Goal: Task Accomplishment & Management: Use online tool/utility

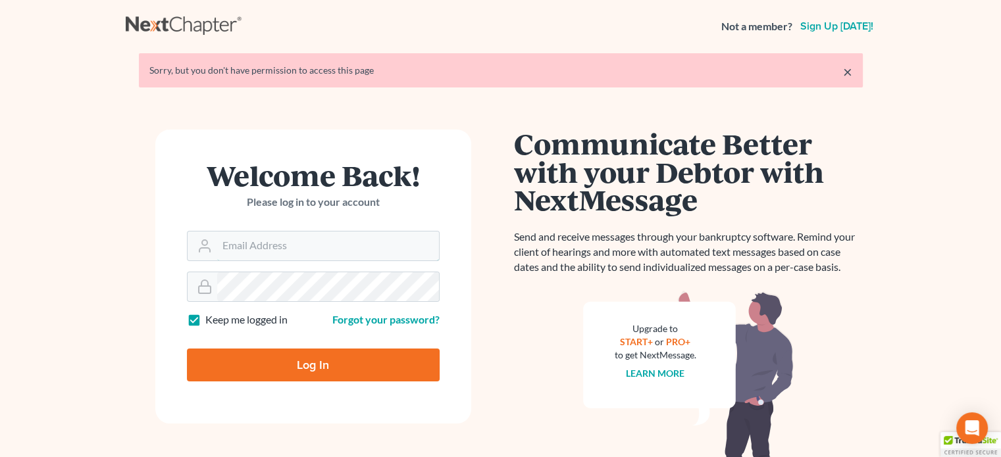
type input "steven@hollandlaw970.com"
click at [266, 365] on input "Log In" at bounding box center [313, 365] width 253 height 33
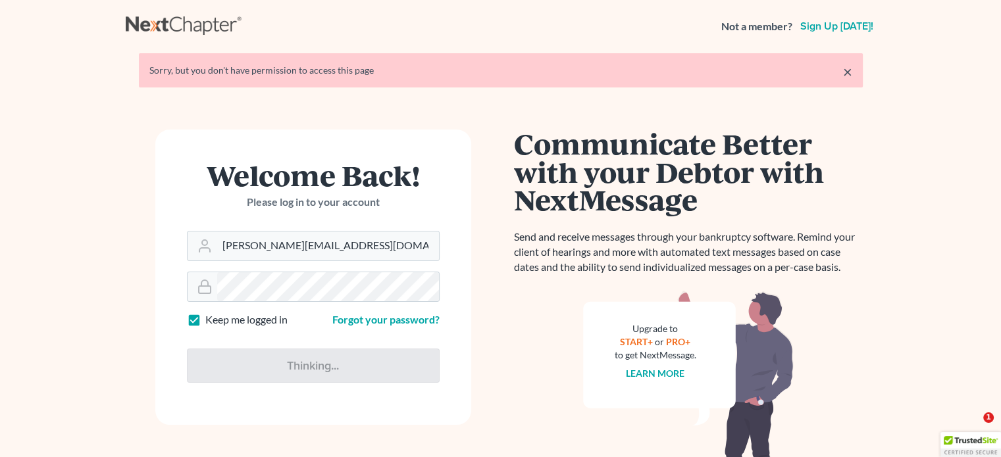
type input "Thinking..."
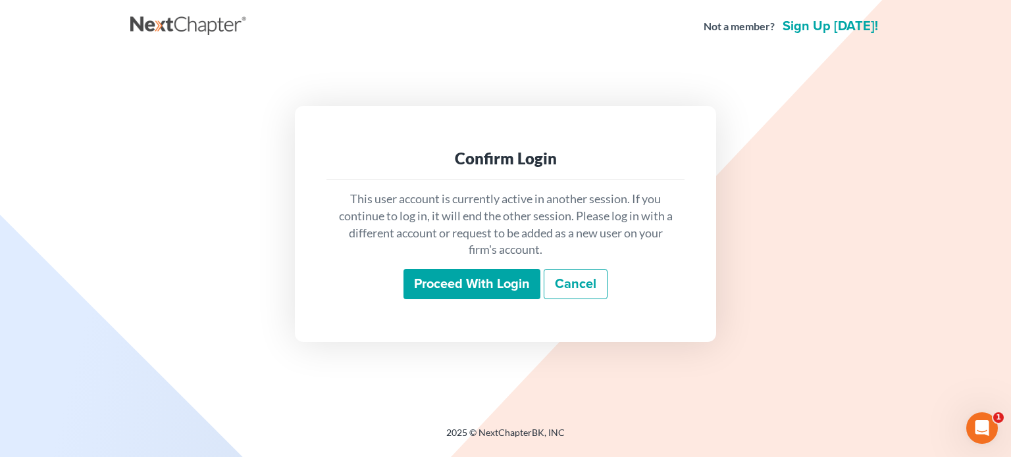
click at [492, 276] on input "Proceed with login" at bounding box center [471, 284] width 137 height 30
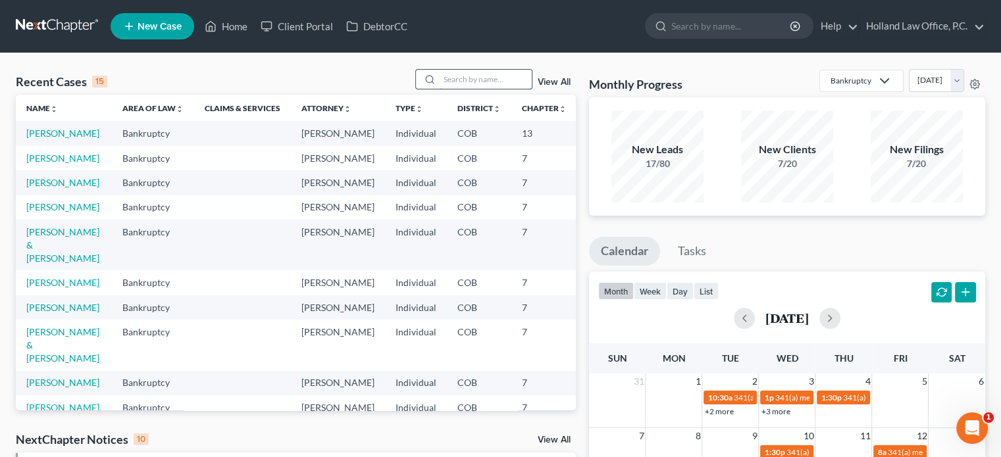
click at [461, 84] on input "search" at bounding box center [485, 79] width 92 height 19
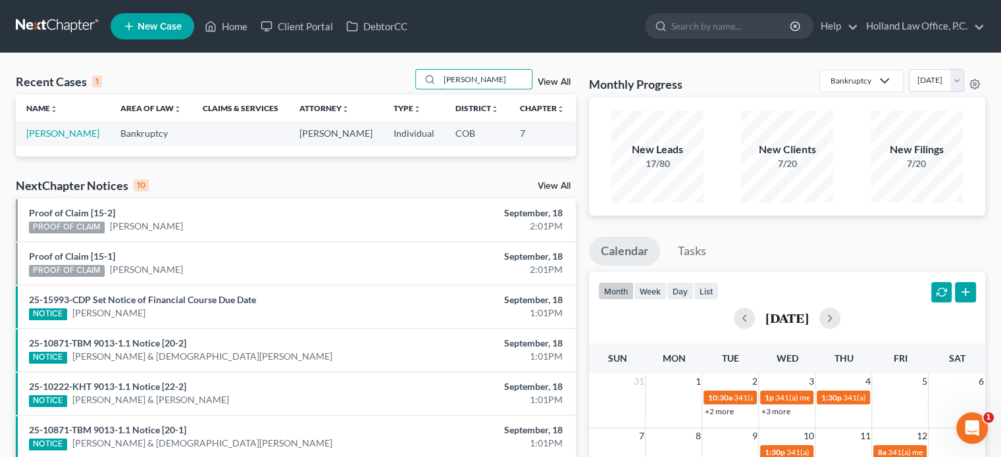
type input "[PERSON_NAME]"
click at [32, 139] on link "[PERSON_NAME]" at bounding box center [62, 133] width 73 height 11
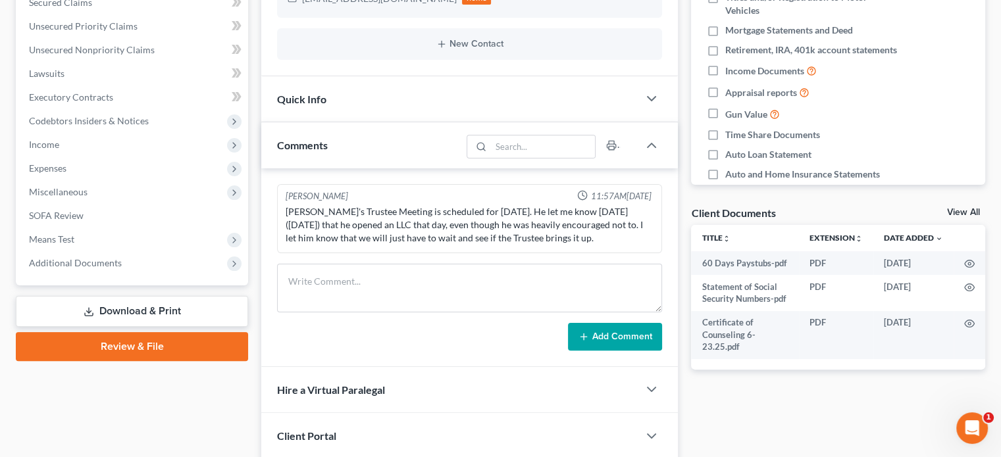
scroll to position [291, 0]
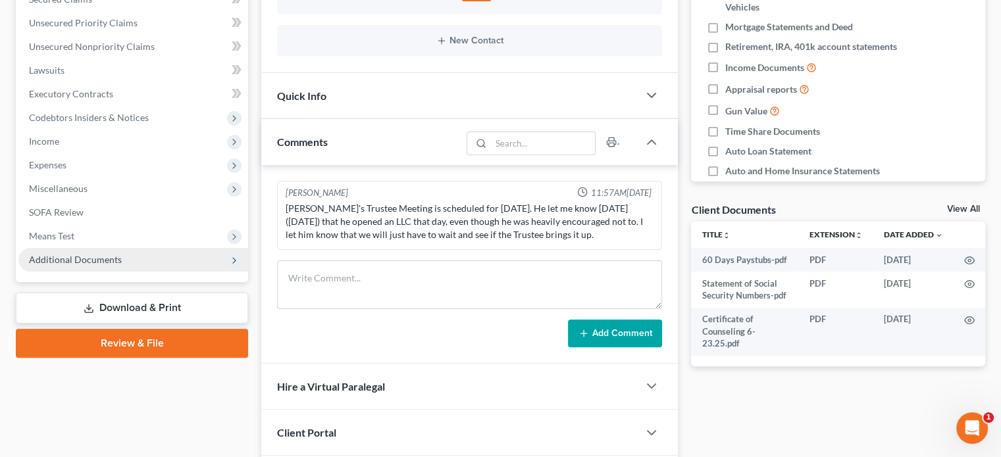
click at [56, 261] on span "Additional Documents" at bounding box center [75, 259] width 93 height 11
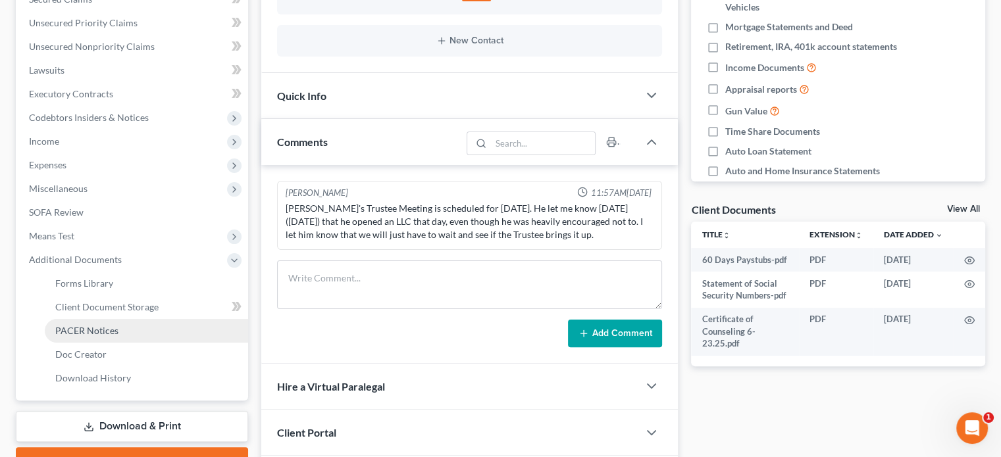
click at [64, 328] on span "PACER Notices" at bounding box center [86, 330] width 63 height 11
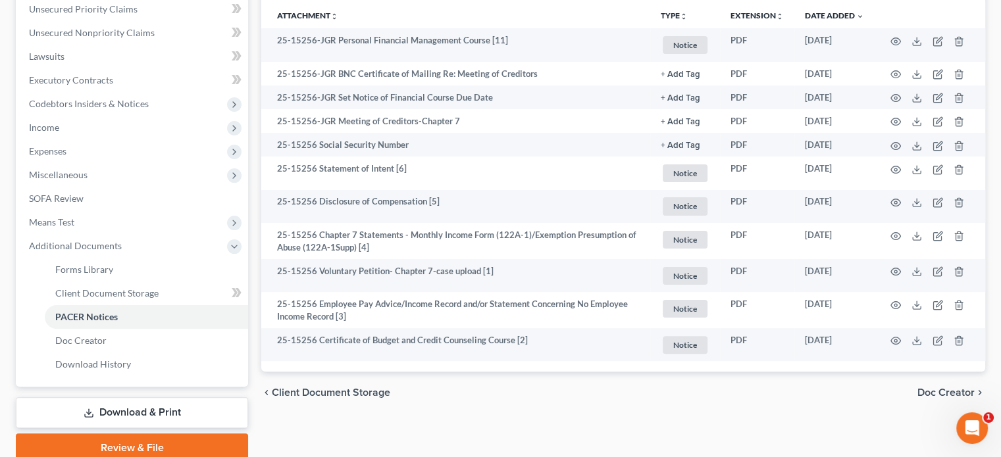
scroll to position [306, 0]
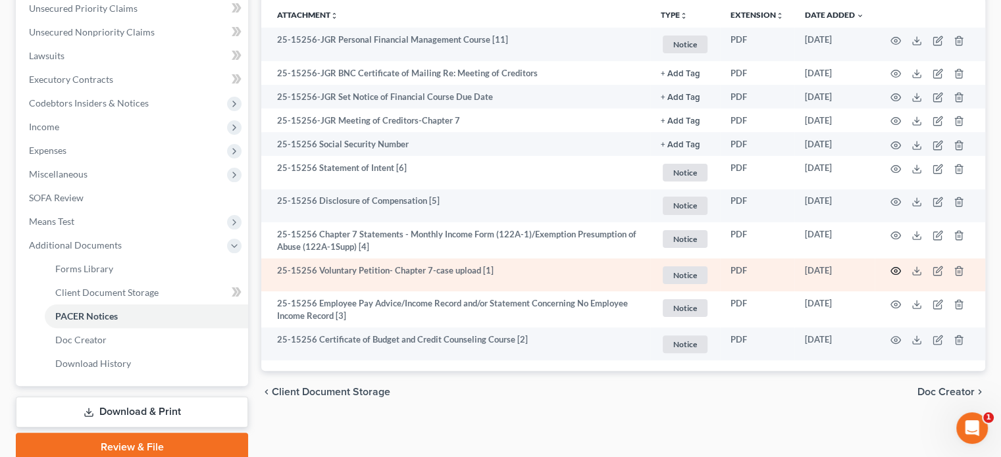
click at [893, 269] on icon "button" at bounding box center [895, 271] width 11 height 11
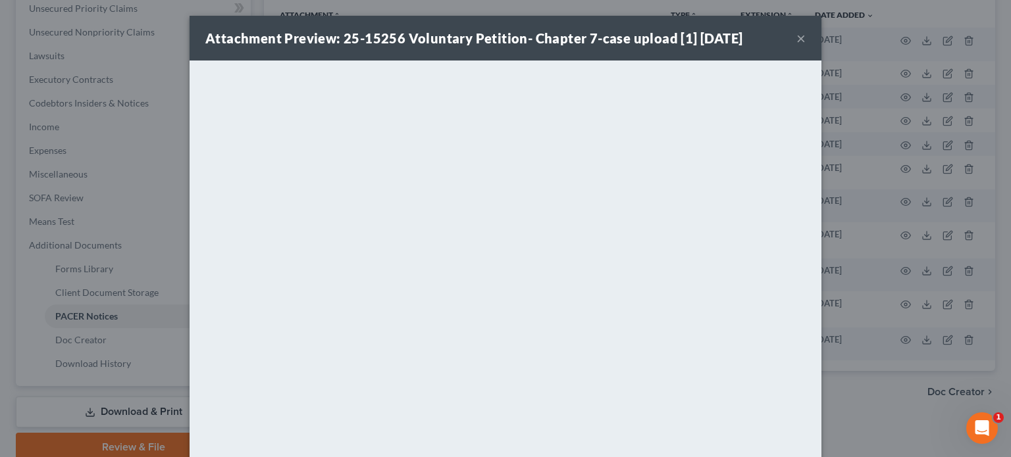
click at [796, 36] on button "×" at bounding box center [800, 38] width 9 height 16
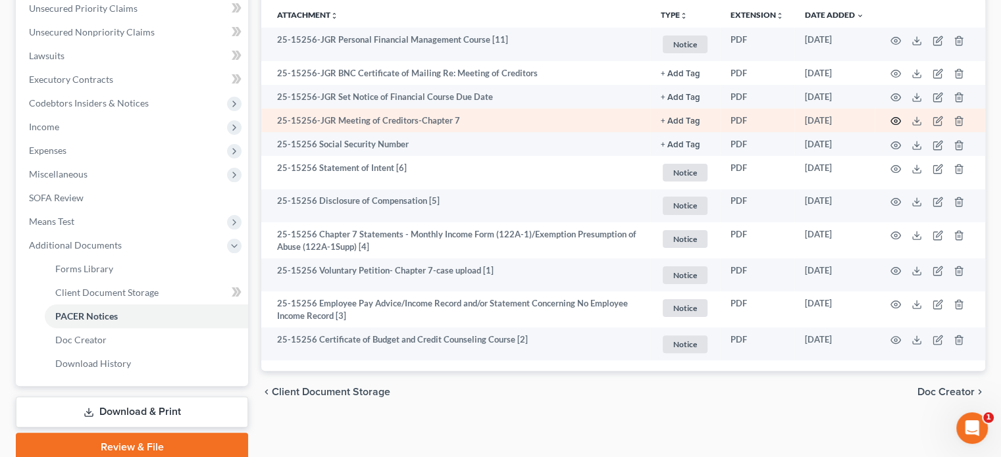
click at [895, 120] on icon "button" at bounding box center [895, 121] width 11 height 11
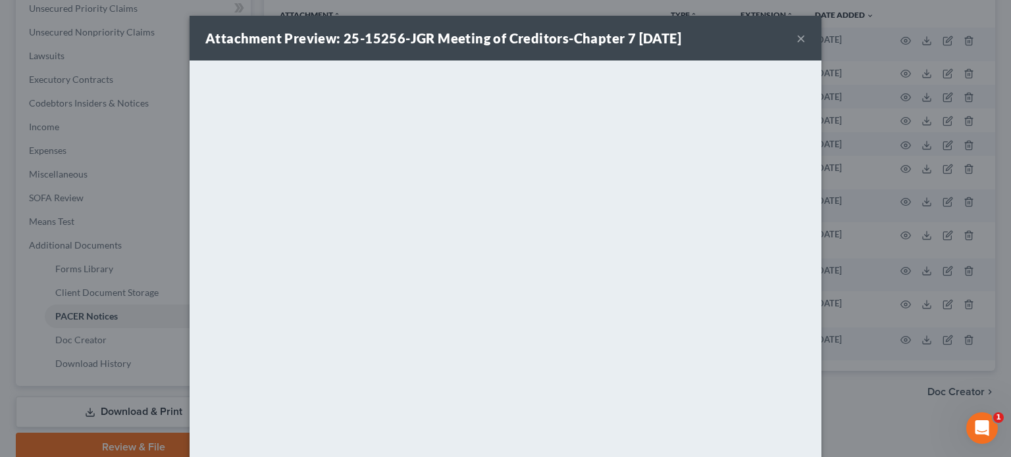
click at [796, 36] on button "×" at bounding box center [800, 38] width 9 height 16
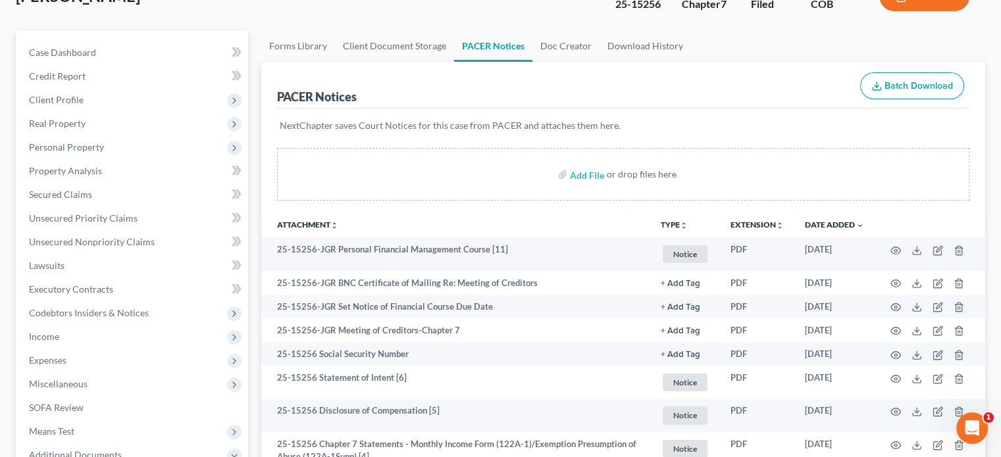
scroll to position [95, 0]
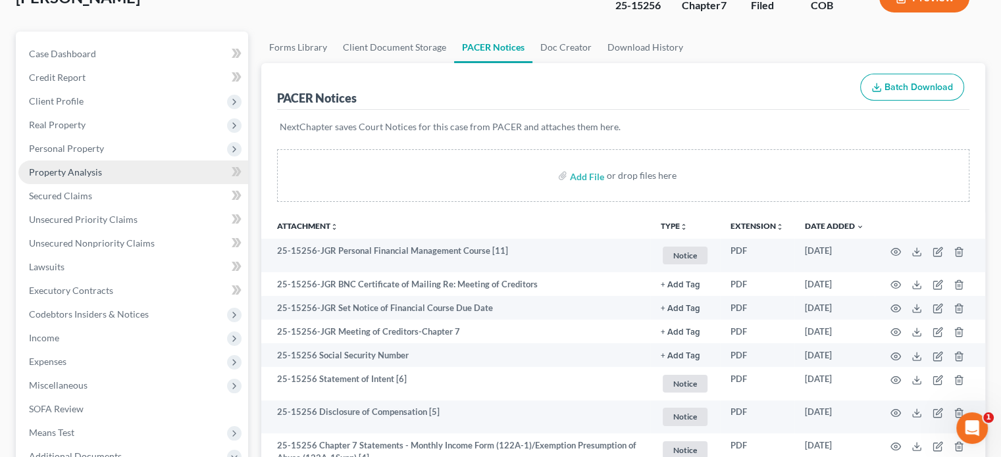
click at [63, 176] on span "Property Analysis" at bounding box center [65, 171] width 73 height 11
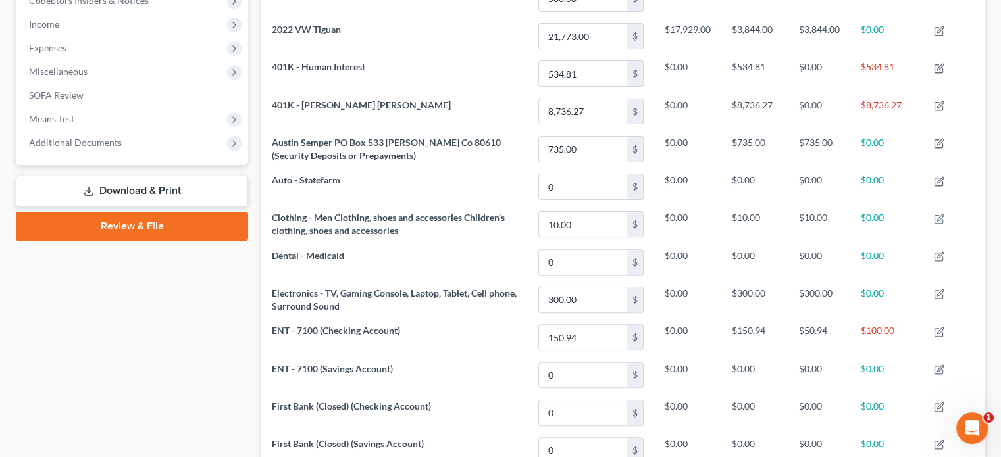
scroll to position [405, 0]
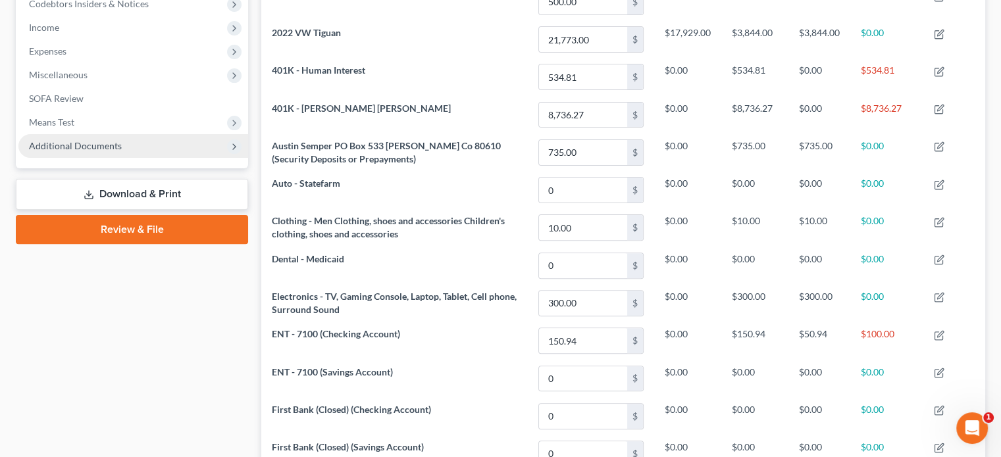
click at [111, 143] on span "Additional Documents" at bounding box center [75, 145] width 93 height 11
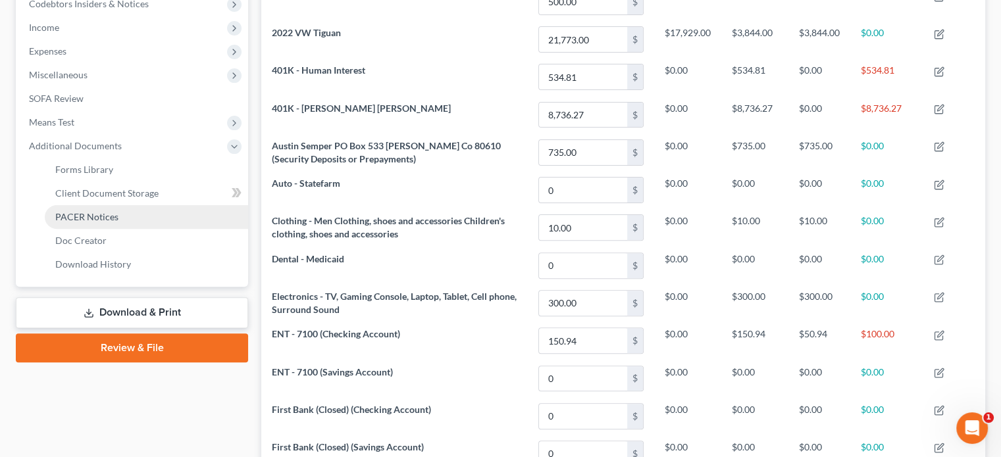
click at [100, 211] on span "PACER Notices" at bounding box center [86, 216] width 63 height 11
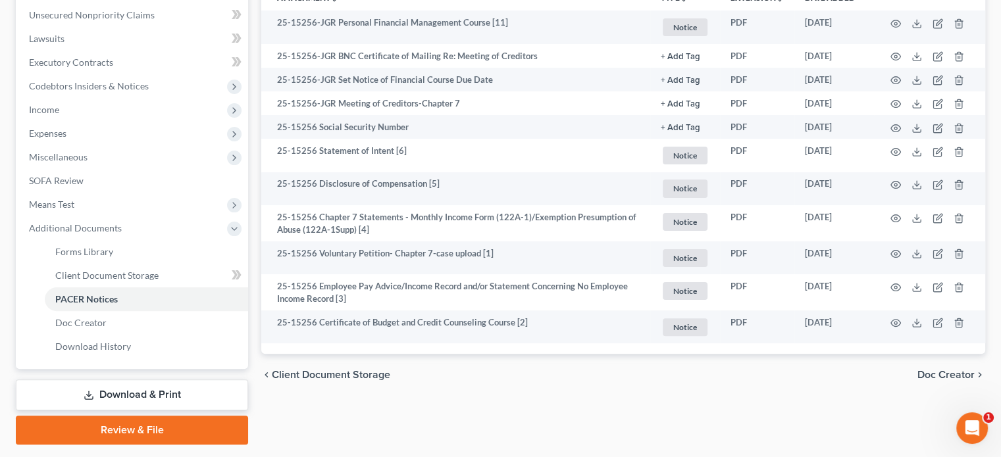
scroll to position [322, 0]
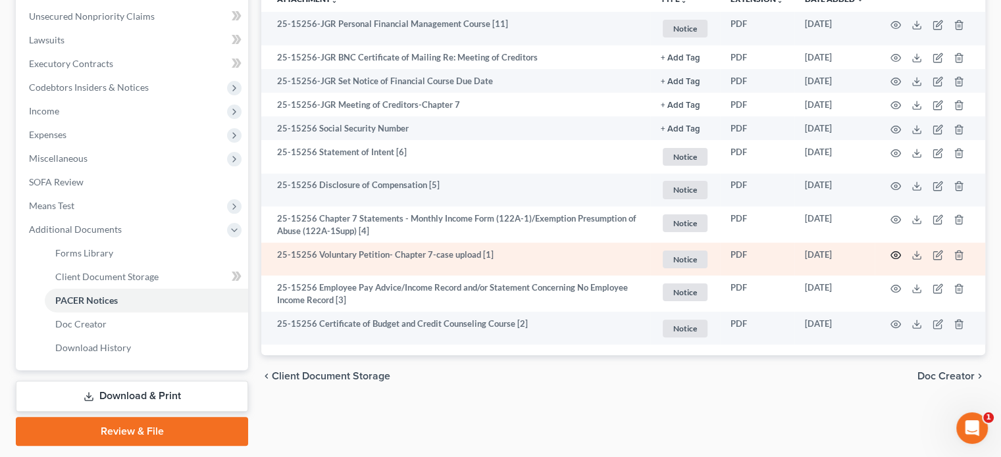
click at [897, 257] on icon "button" at bounding box center [895, 255] width 11 height 11
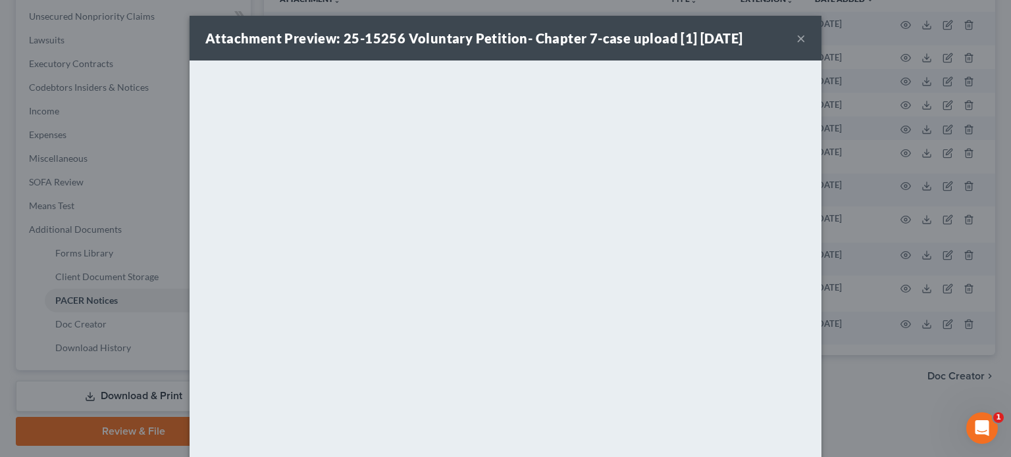
click at [796, 42] on button "×" at bounding box center [800, 38] width 9 height 16
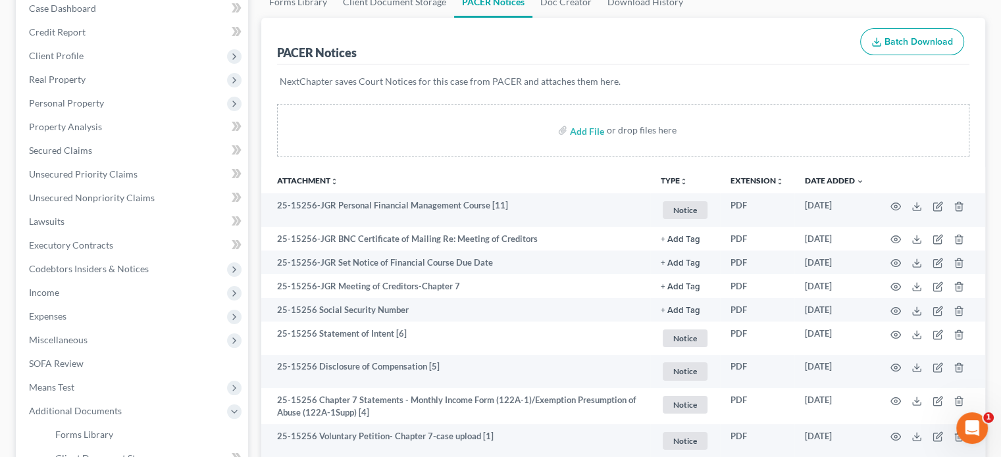
scroll to position [119, 0]
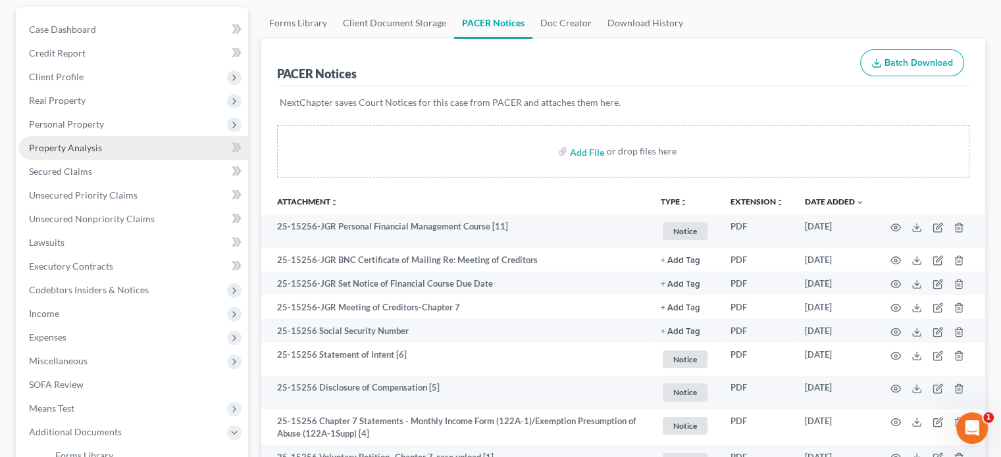
click at [86, 148] on span "Property Analysis" at bounding box center [65, 147] width 73 height 11
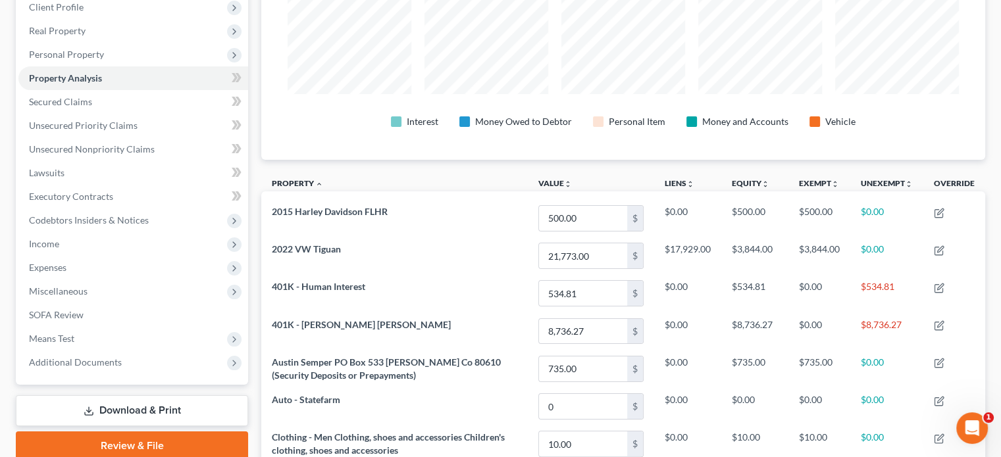
scroll to position [184, 0]
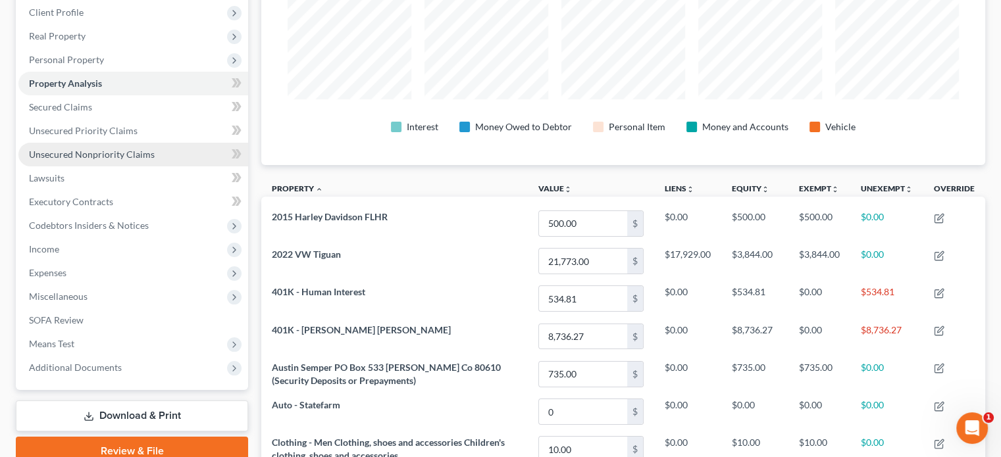
click at [111, 152] on span "Unsecured Nonpriority Claims" at bounding box center [92, 154] width 126 height 11
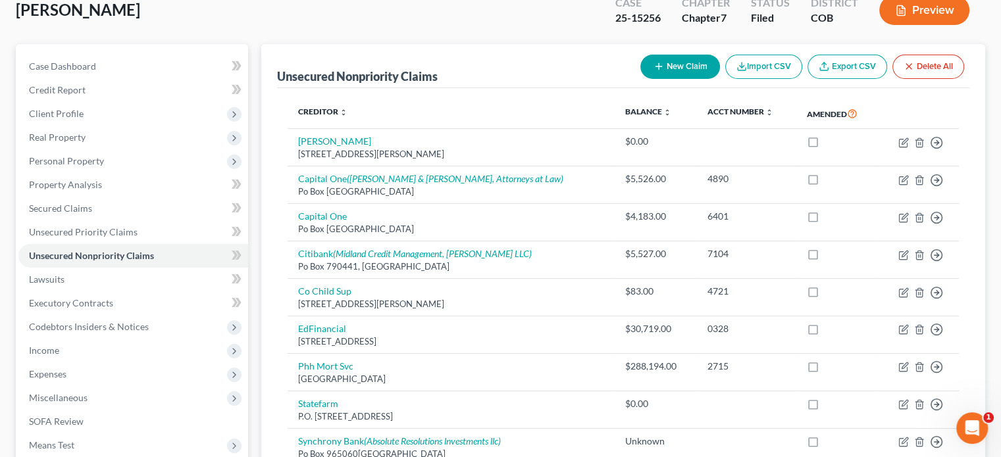
scroll to position [80, 0]
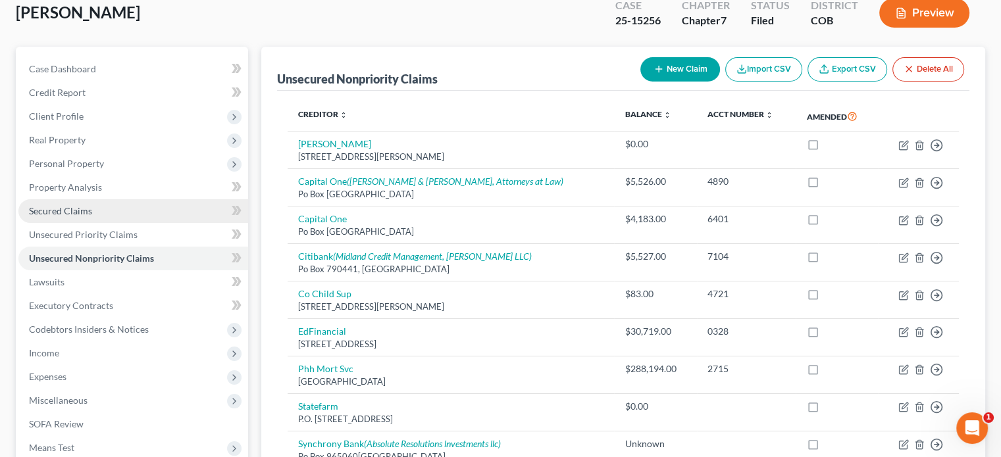
click at [63, 207] on span "Secured Claims" at bounding box center [60, 210] width 63 height 11
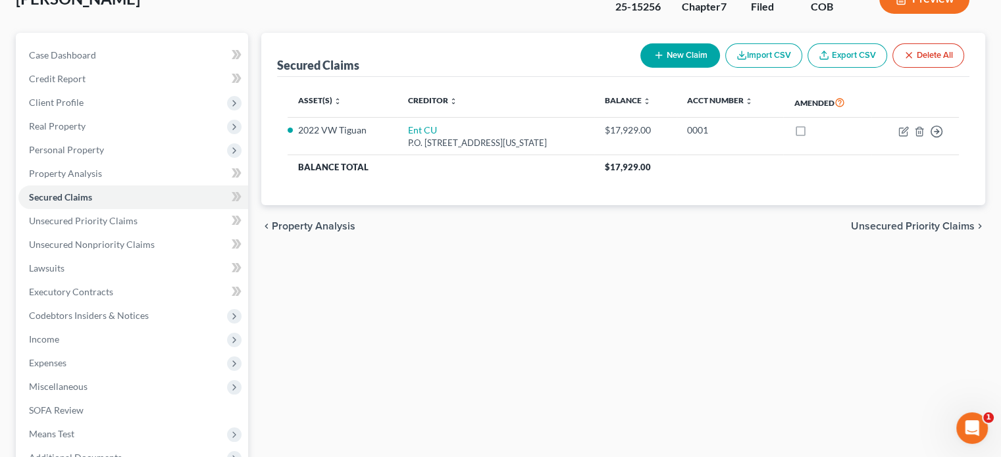
scroll to position [94, 0]
click at [72, 168] on span "Property Analysis" at bounding box center [65, 172] width 73 height 11
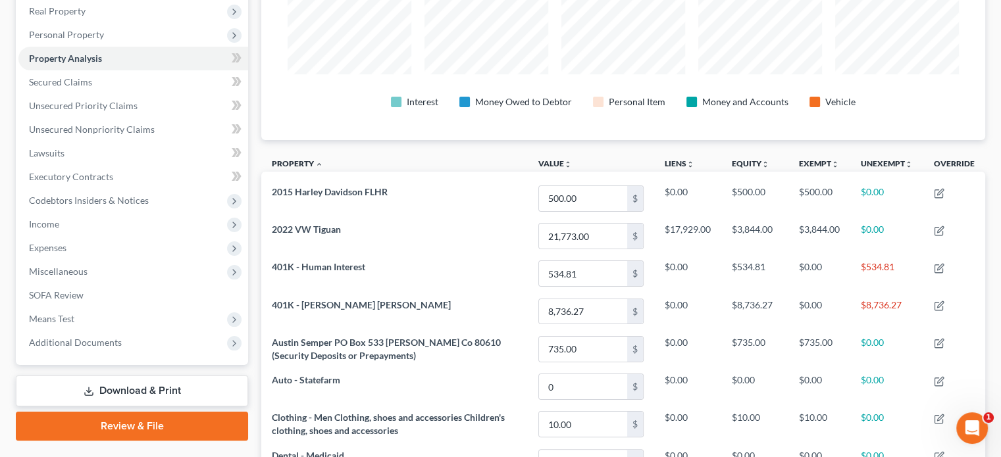
scroll to position [418, 0]
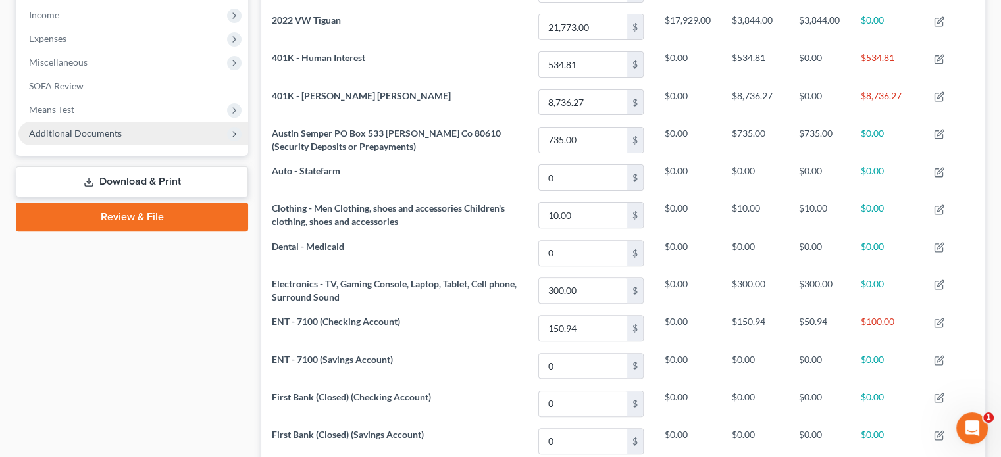
click at [76, 139] on span "Additional Documents" at bounding box center [133, 134] width 230 height 24
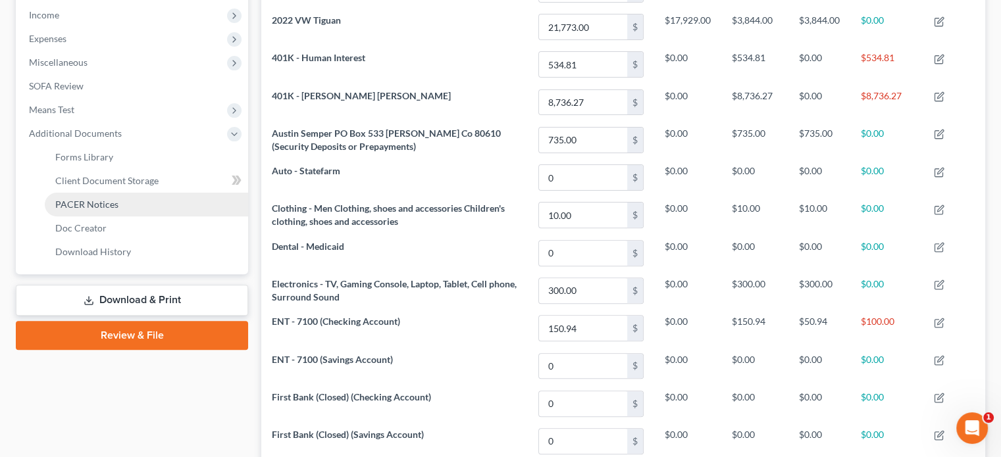
click at [82, 204] on span "PACER Notices" at bounding box center [86, 204] width 63 height 11
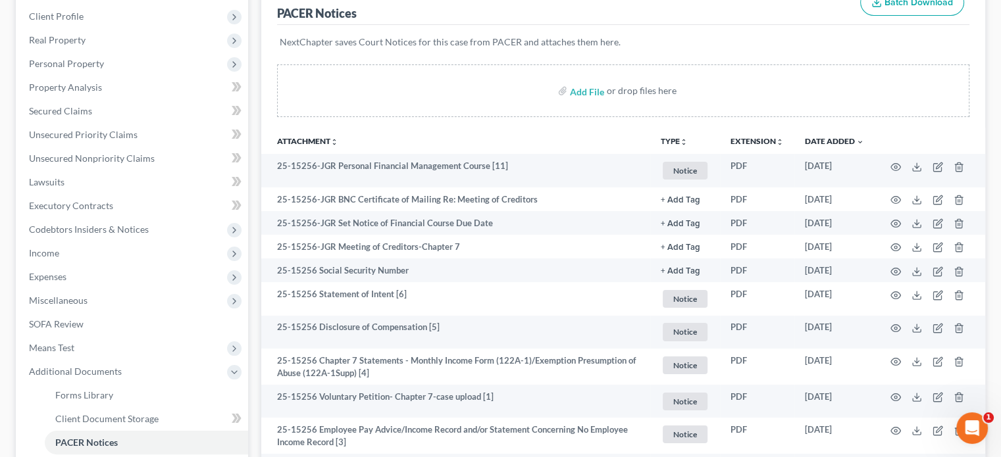
scroll to position [176, 0]
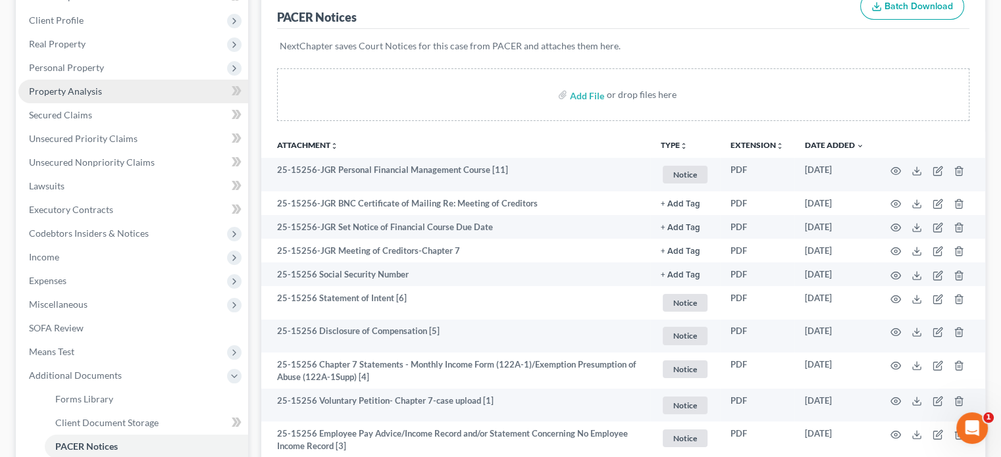
click at [81, 88] on span "Property Analysis" at bounding box center [65, 91] width 73 height 11
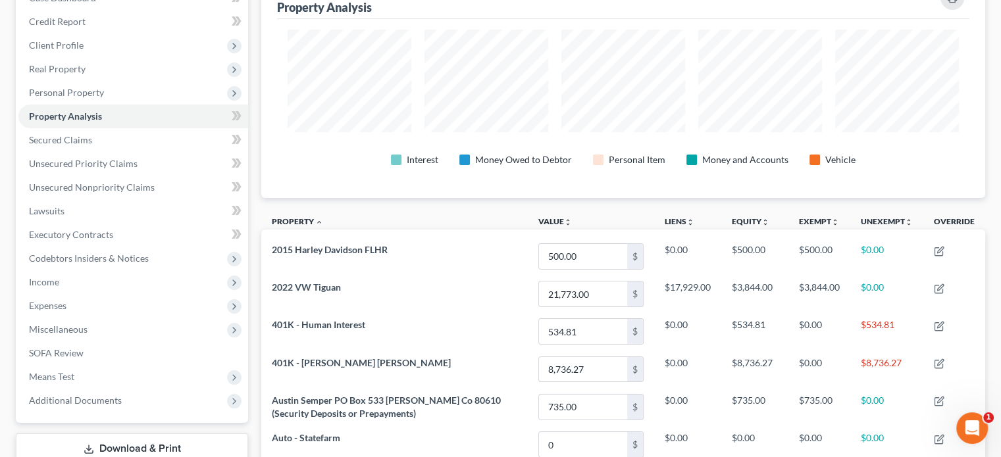
scroll to position [130, 0]
